Goal: Task Accomplishment & Management: Complete application form

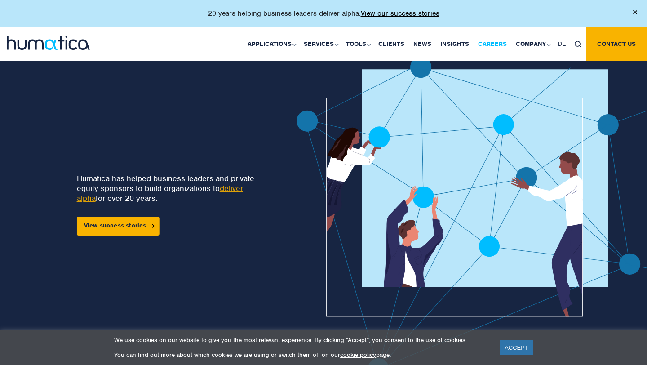
click at [493, 48] on link "Careers" at bounding box center [492, 44] width 38 height 34
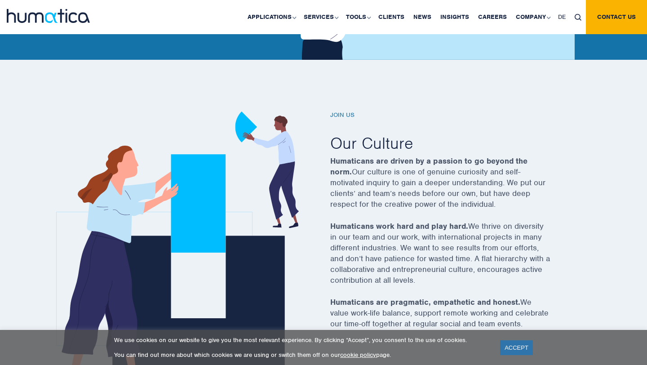
scroll to position [241, 0]
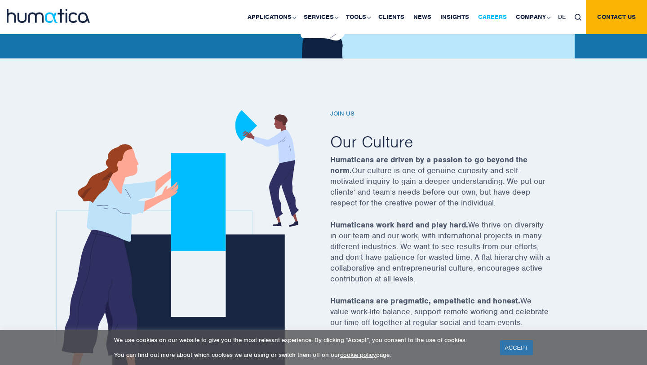
click at [493, 15] on link "Careers" at bounding box center [492, 17] width 38 height 34
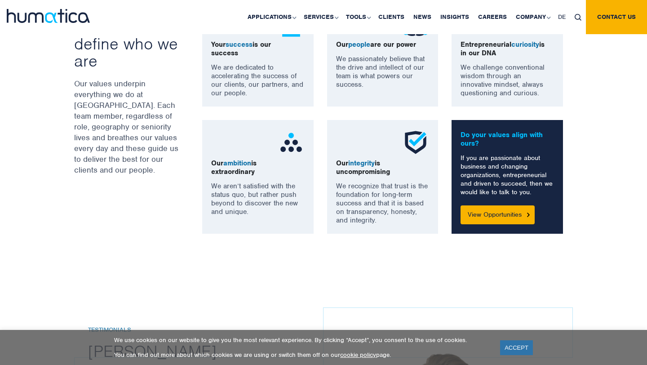
scroll to position [697, 0]
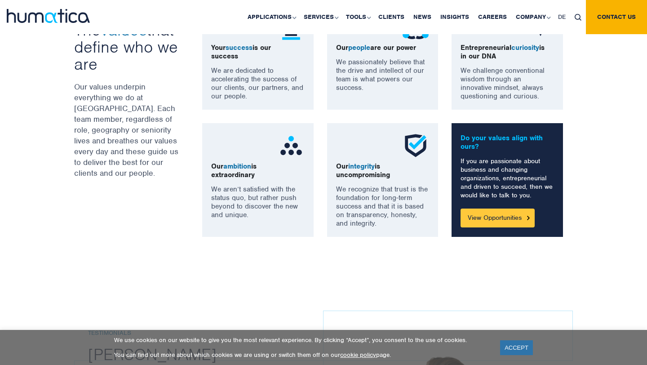
click at [486, 219] on link "View Opportunities" at bounding box center [497, 217] width 74 height 19
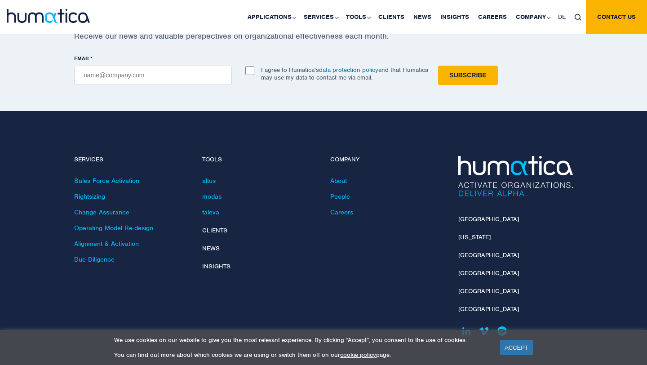
scroll to position [3226, 0]
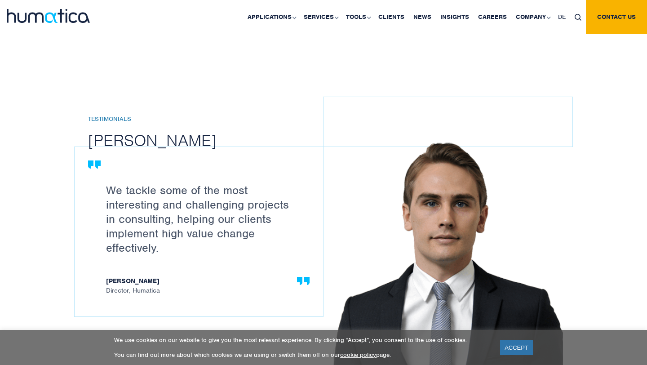
scroll to position [881, 0]
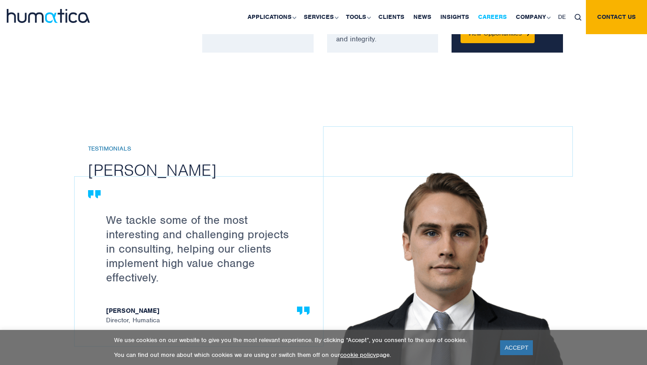
click at [494, 14] on link "Careers" at bounding box center [492, 17] width 38 height 34
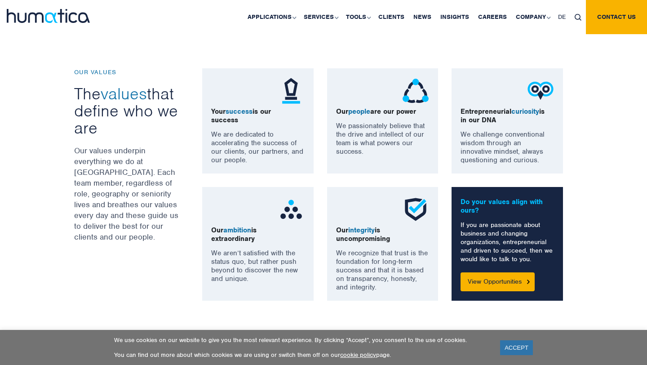
scroll to position [643, 0]
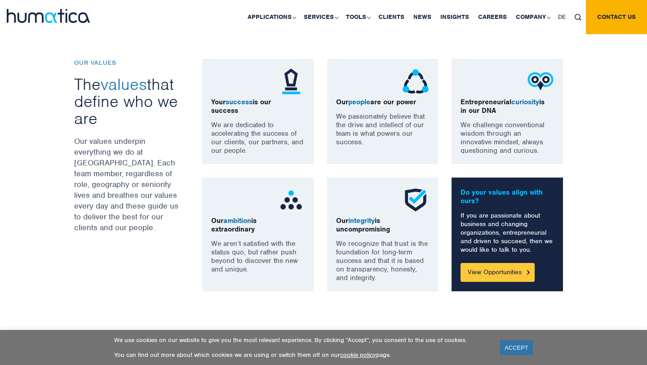
click at [492, 271] on link "View Opportunities" at bounding box center [497, 272] width 74 height 19
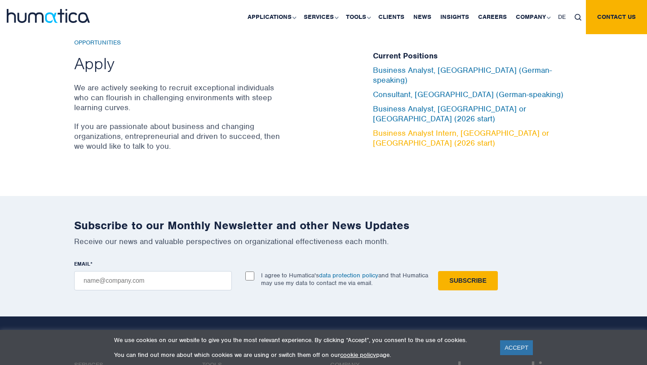
click at [442, 128] on link "Business Analyst Intern, [GEOGRAPHIC_DATA] or [GEOGRAPHIC_DATA] (2026 start)" at bounding box center [461, 138] width 176 height 20
